Goal: Task Accomplishment & Management: Manage account settings

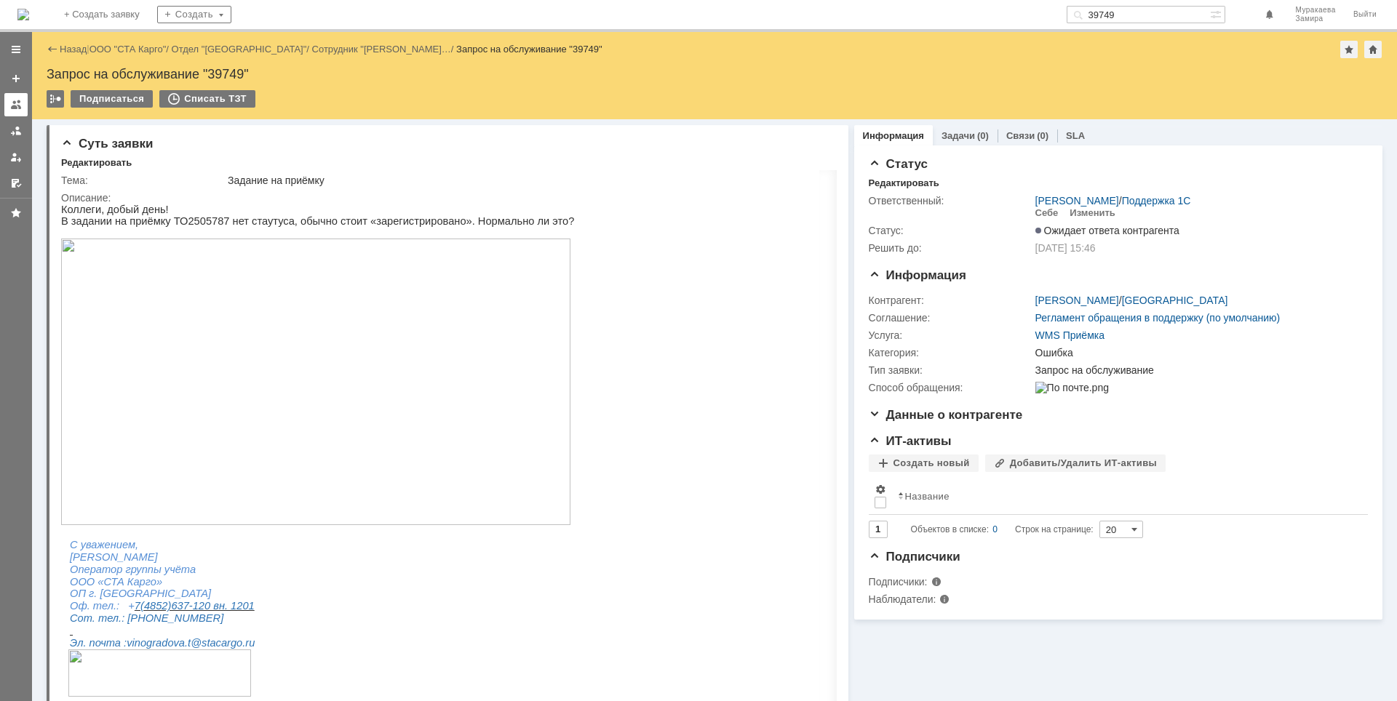
click at [21, 109] on div at bounding box center [16, 105] width 12 height 12
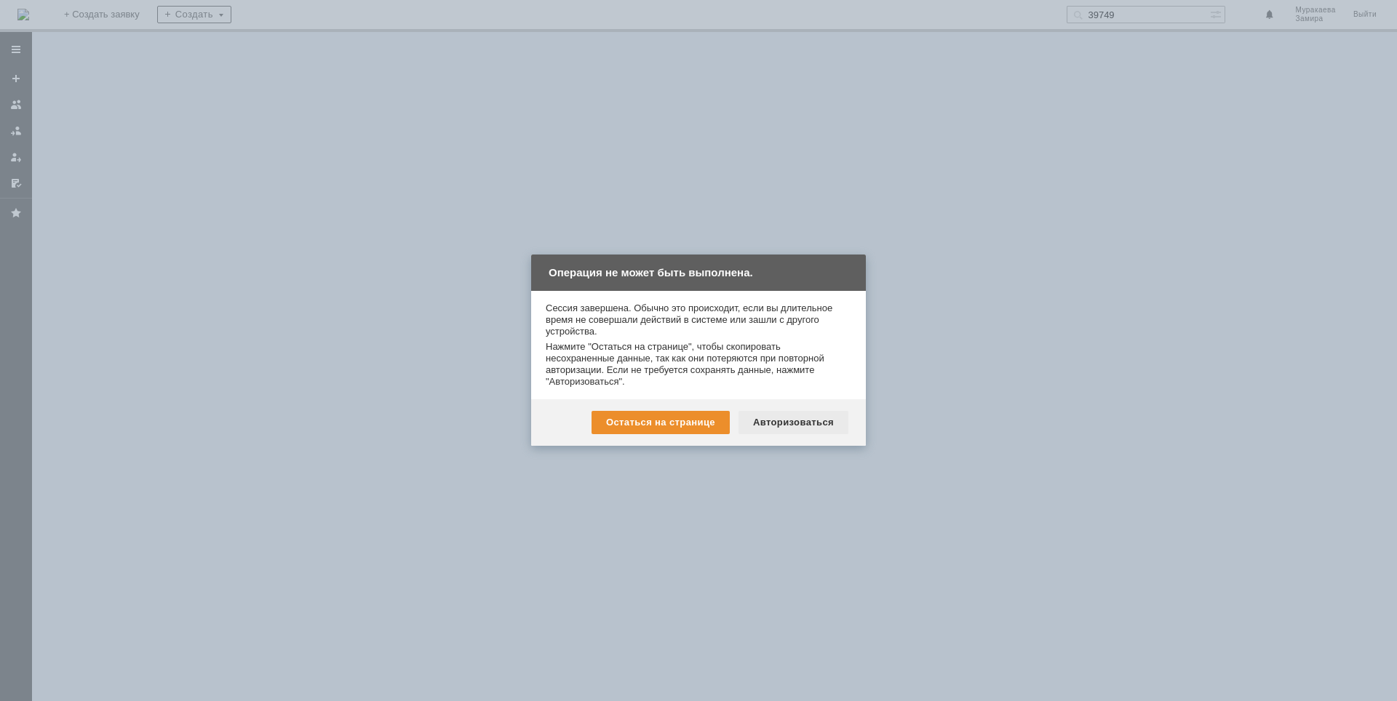
click at [805, 424] on div "Авторизоваться" at bounding box center [793, 422] width 110 height 23
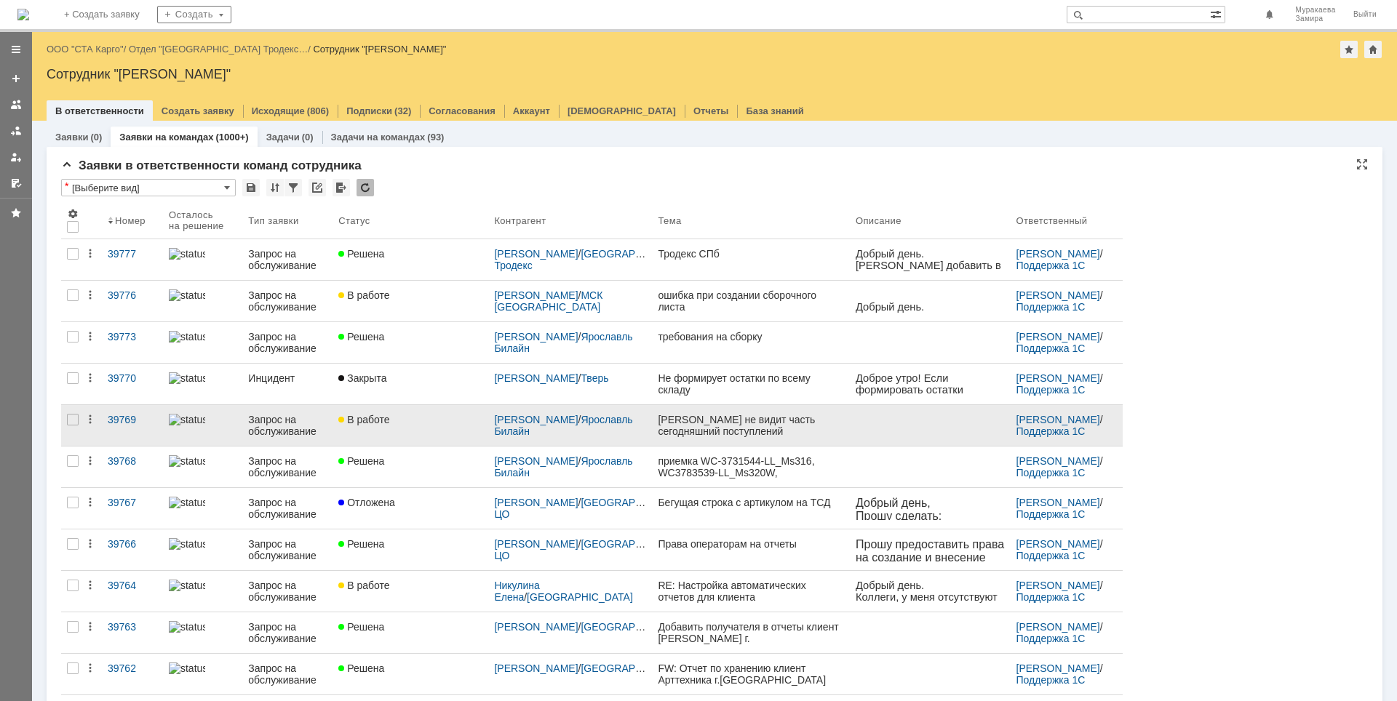
click at [287, 422] on div "Запрос на обслуживание" at bounding box center [287, 425] width 79 height 23
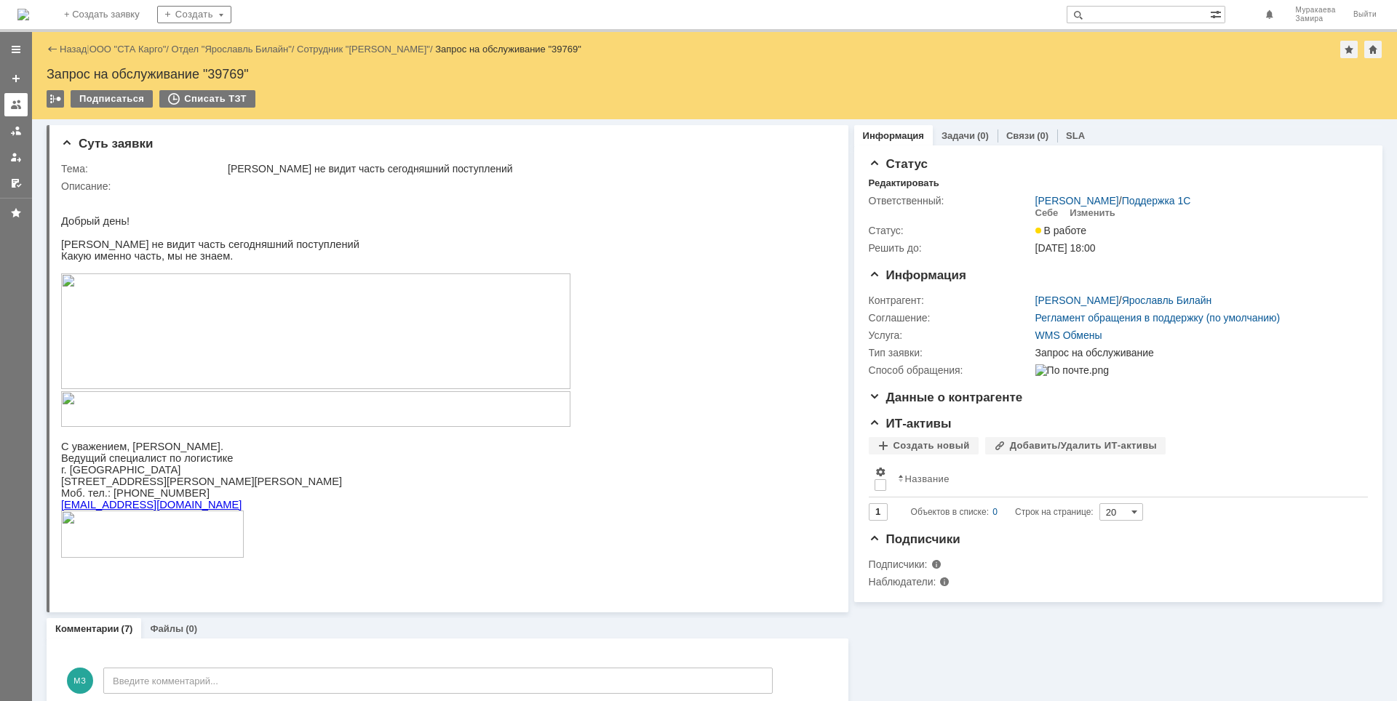
click at [10, 105] on div at bounding box center [16, 105] width 12 height 12
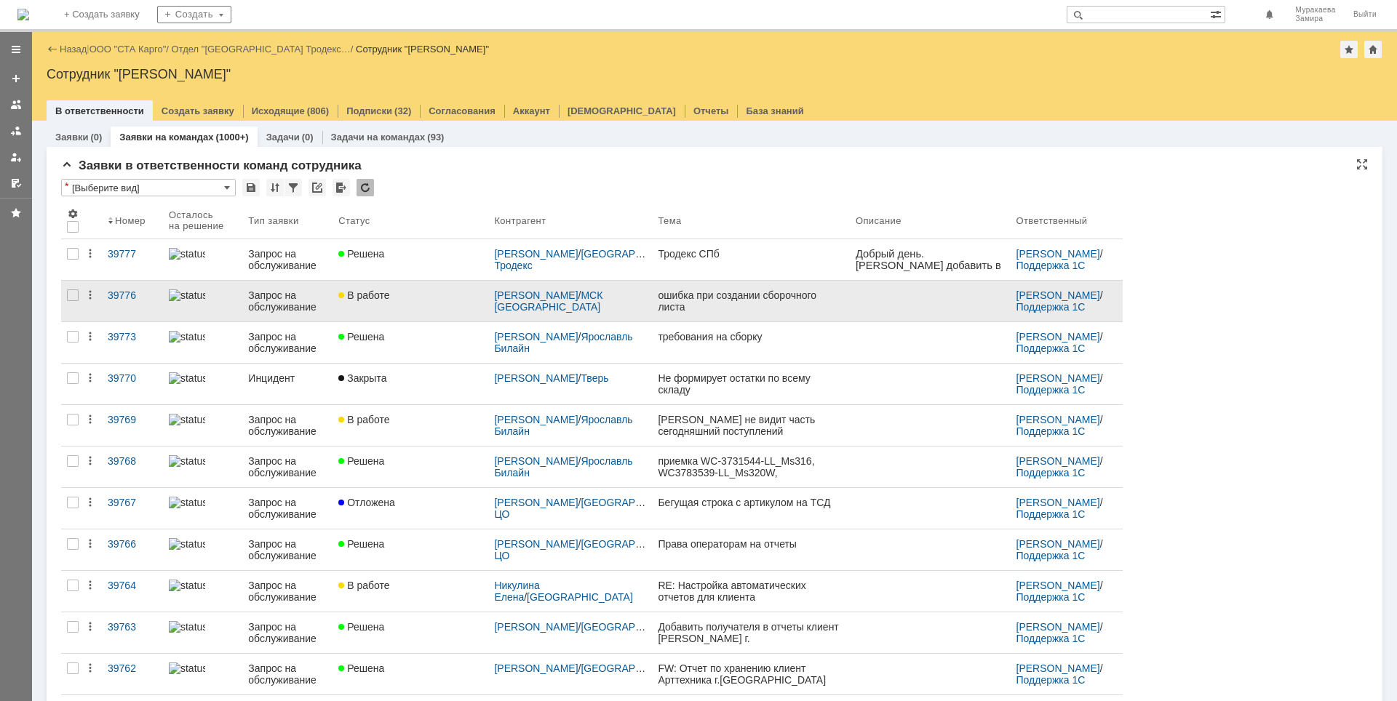
click at [309, 289] on link "Запрос на обслуживание" at bounding box center [287, 301] width 90 height 41
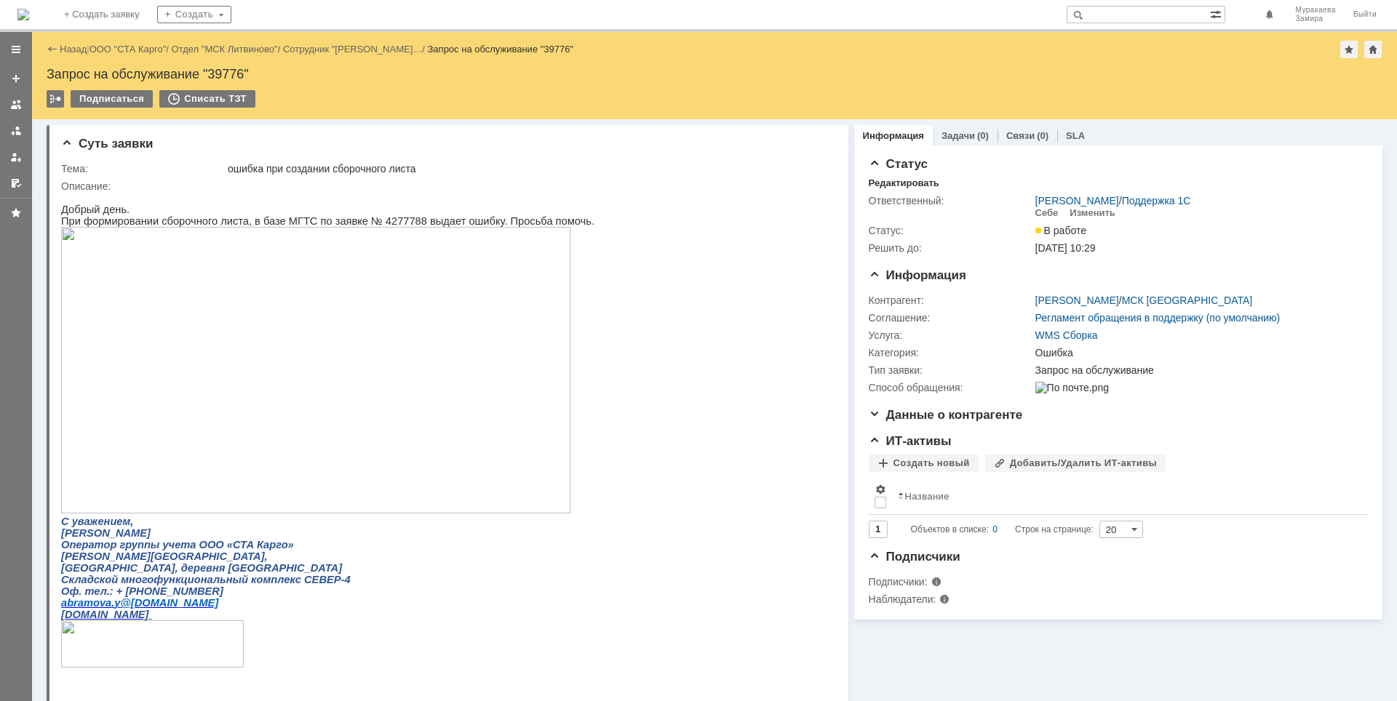
click at [302, 327] on img at bounding box center [315, 370] width 509 height 287
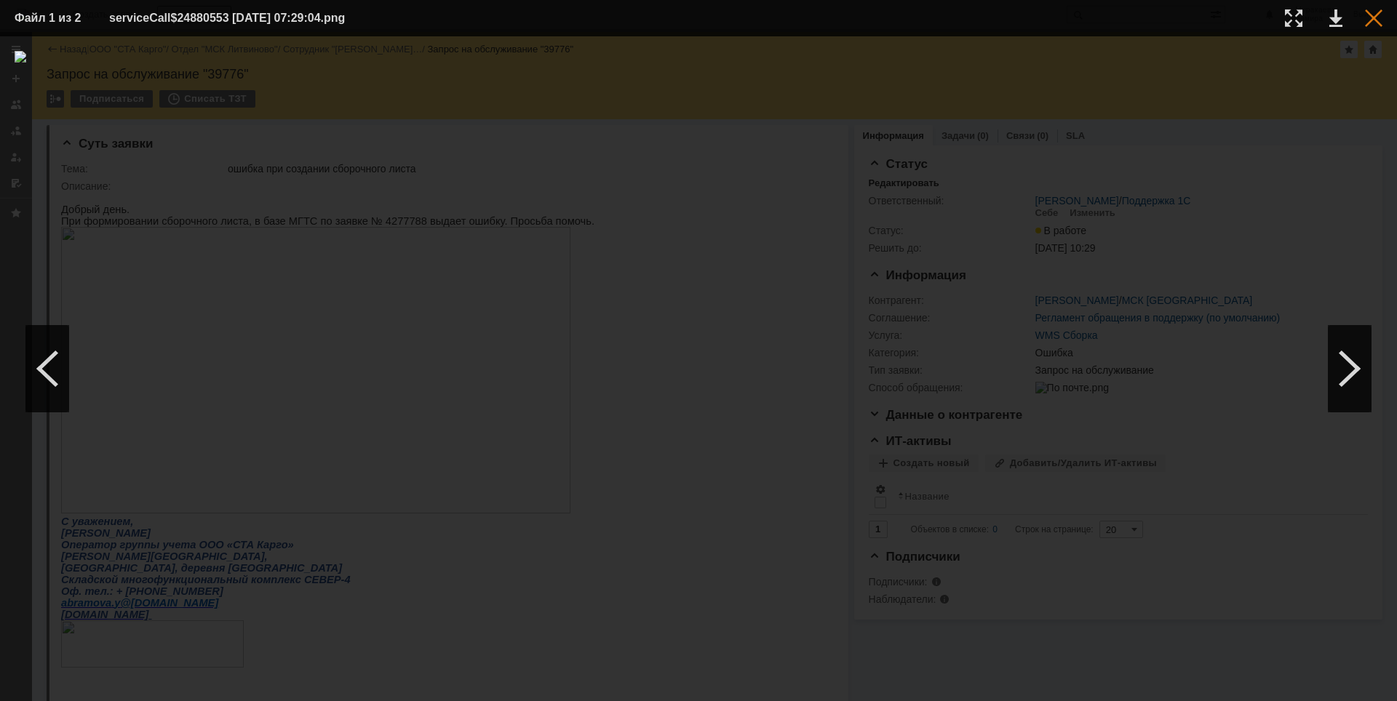
click at [1375, 18] on div at bounding box center [1373, 17] width 17 height 17
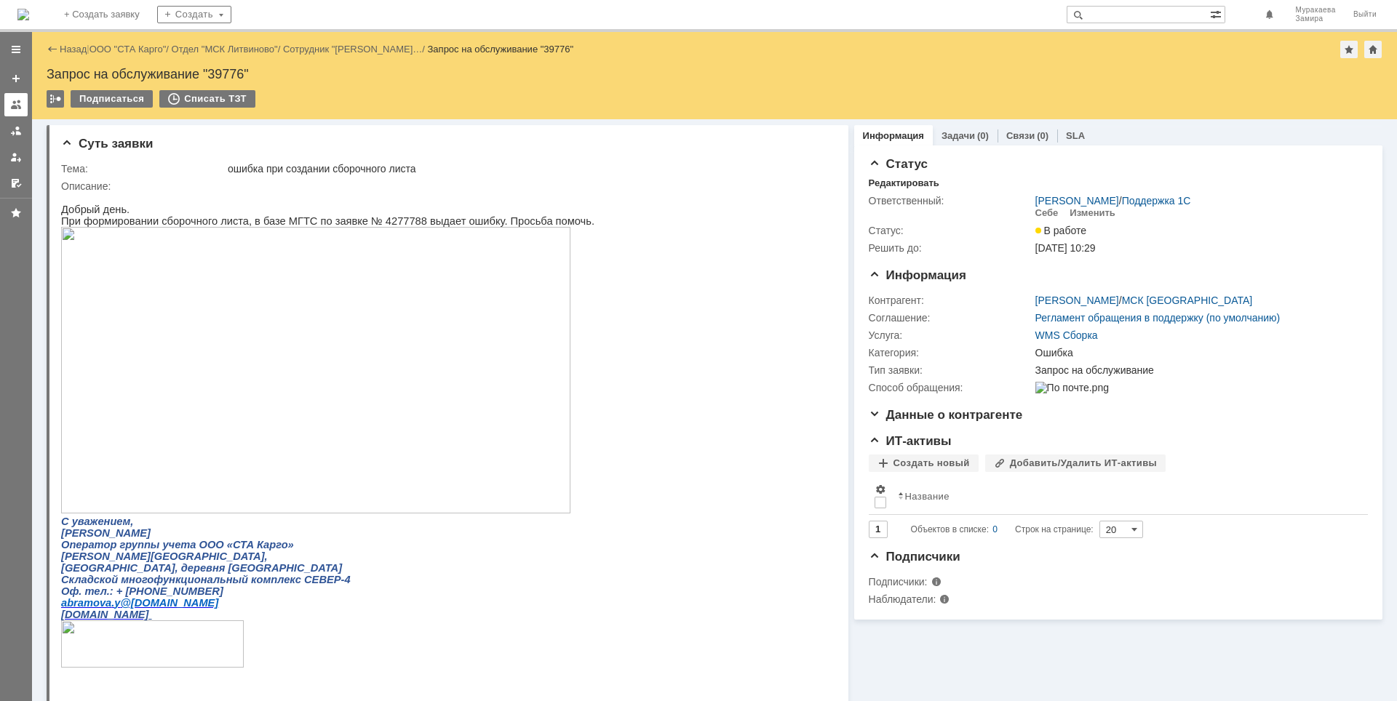
click at [18, 108] on div at bounding box center [16, 105] width 12 height 12
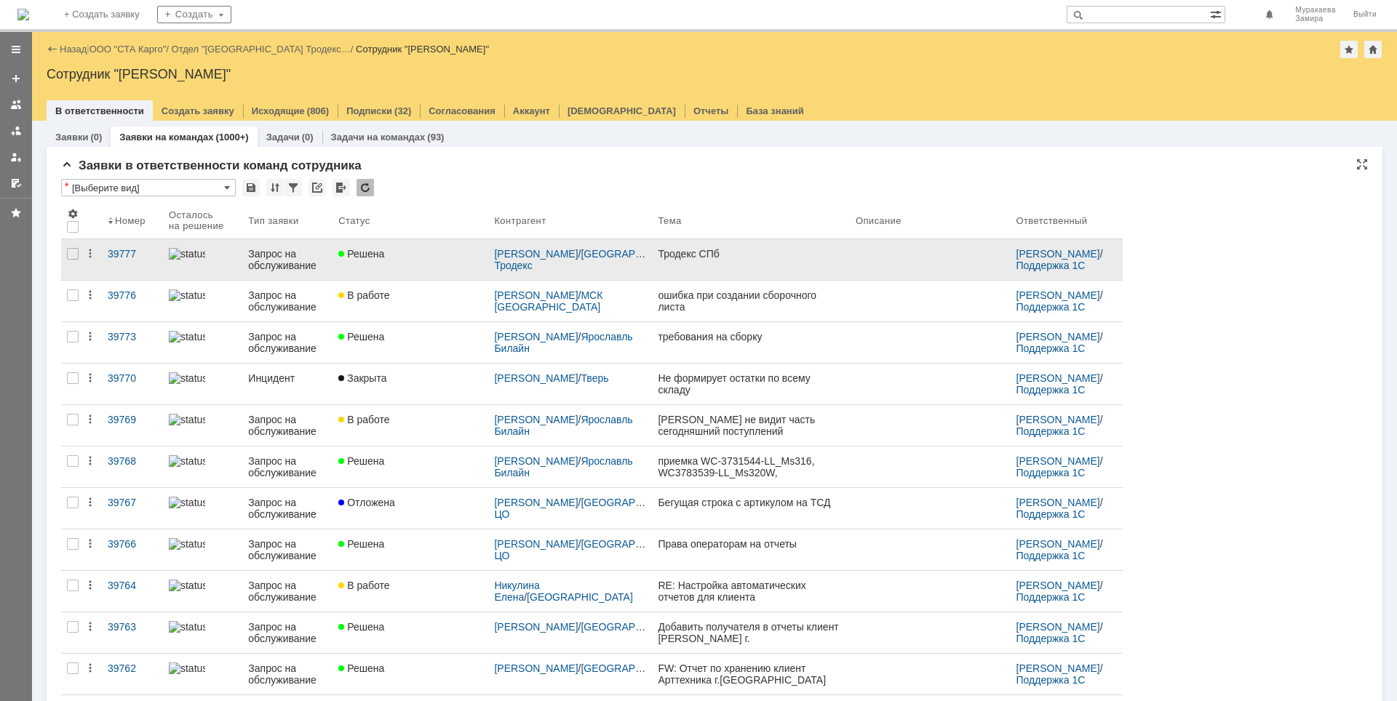
click at [283, 260] on div "Запрос на обслуживание" at bounding box center [287, 259] width 79 height 23
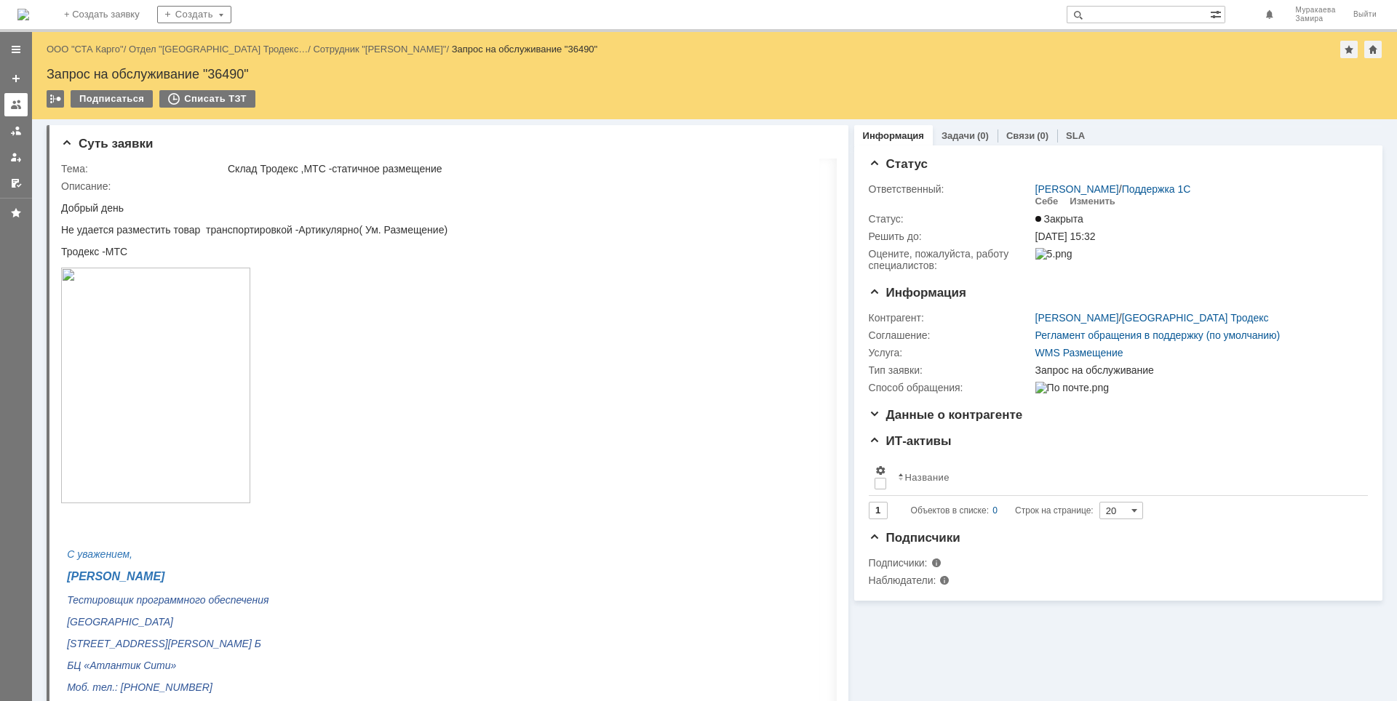
click at [13, 100] on div at bounding box center [16, 105] width 12 height 12
